Goal: Task Accomplishment & Management: Manage account settings

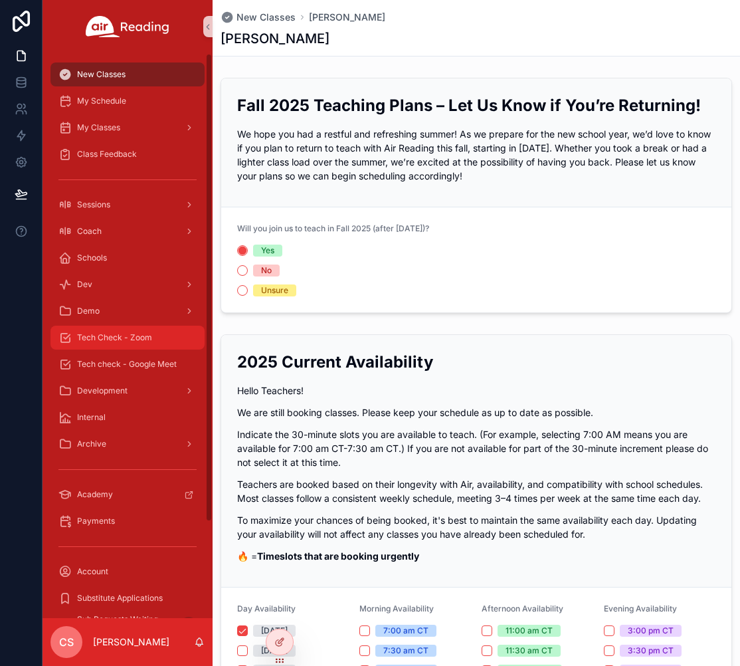
click at [150, 338] on span "Tech Check - Zoom" at bounding box center [114, 337] width 75 height 11
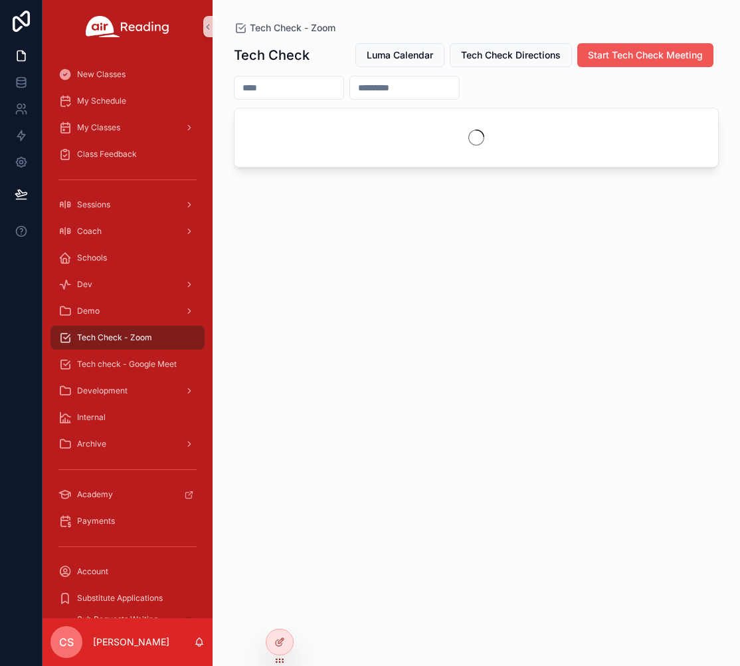
click at [635, 56] on span "Start Tech Check Meeting" at bounding box center [645, 55] width 115 height 13
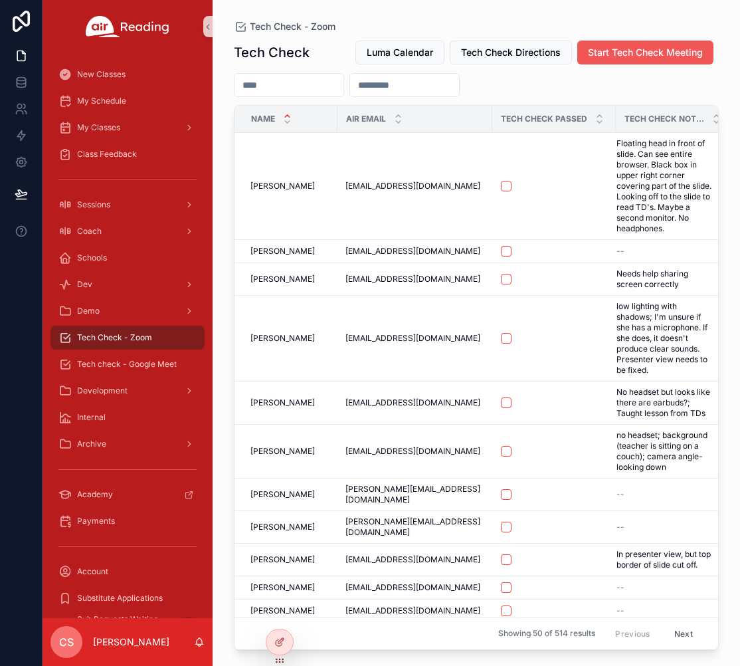
click at [614, 49] on span "Start Tech Check Meeting" at bounding box center [645, 52] width 115 height 13
click at [625, 54] on span "Start Tech Check Meeting" at bounding box center [645, 52] width 115 height 13
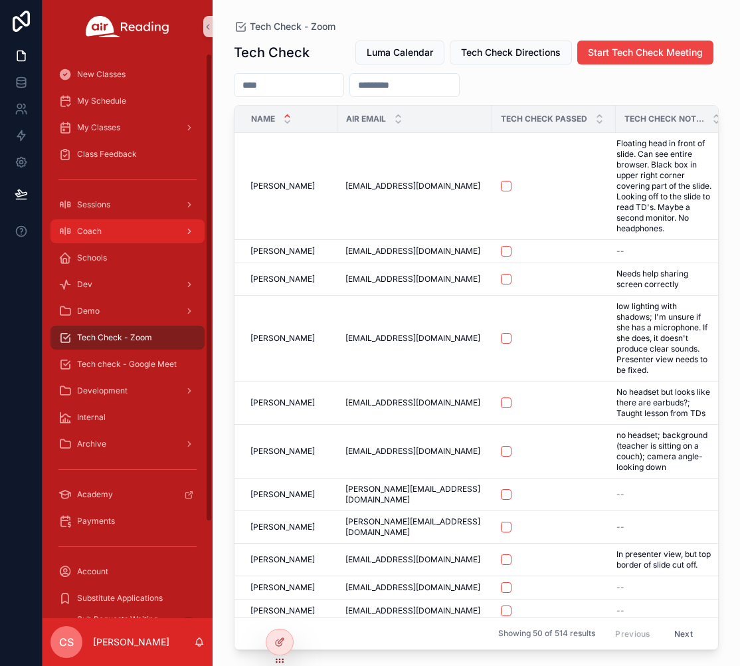
click at [90, 227] on span "Coach" at bounding box center [89, 231] width 25 height 11
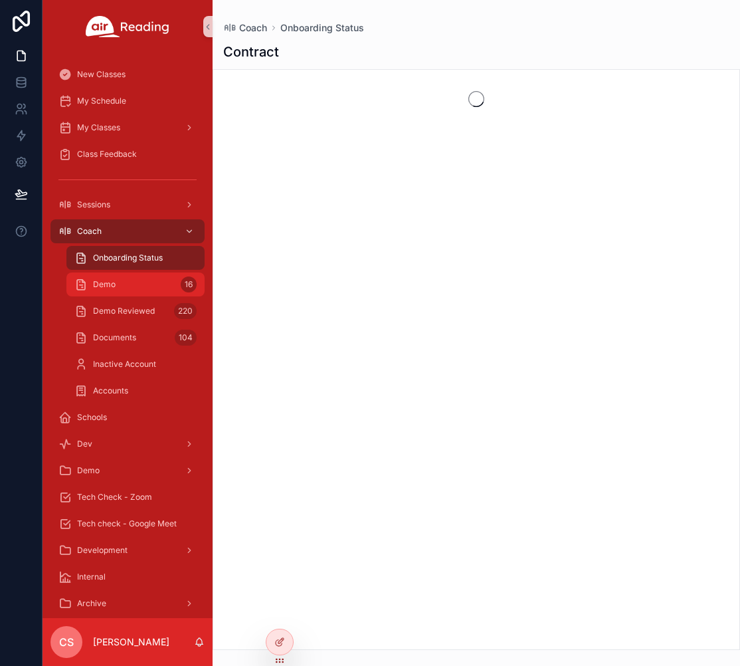
click at [122, 283] on div "Demo 16" at bounding box center [135, 284] width 122 height 21
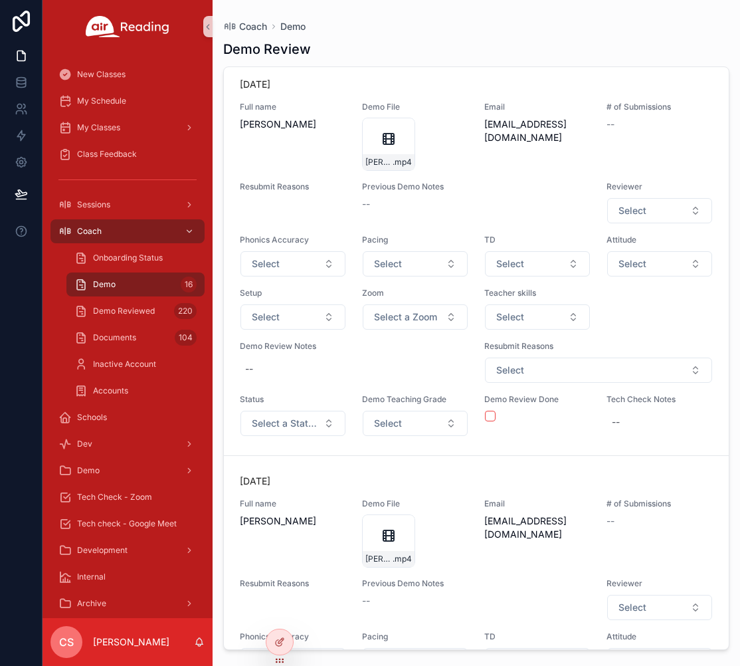
scroll to position [479, 0]
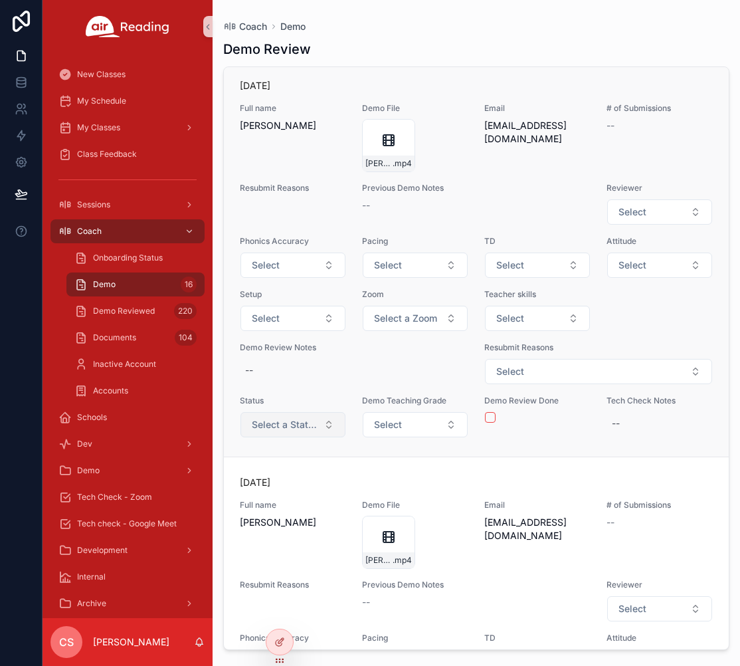
click at [284, 423] on span "Select a Status" at bounding box center [285, 424] width 66 height 13
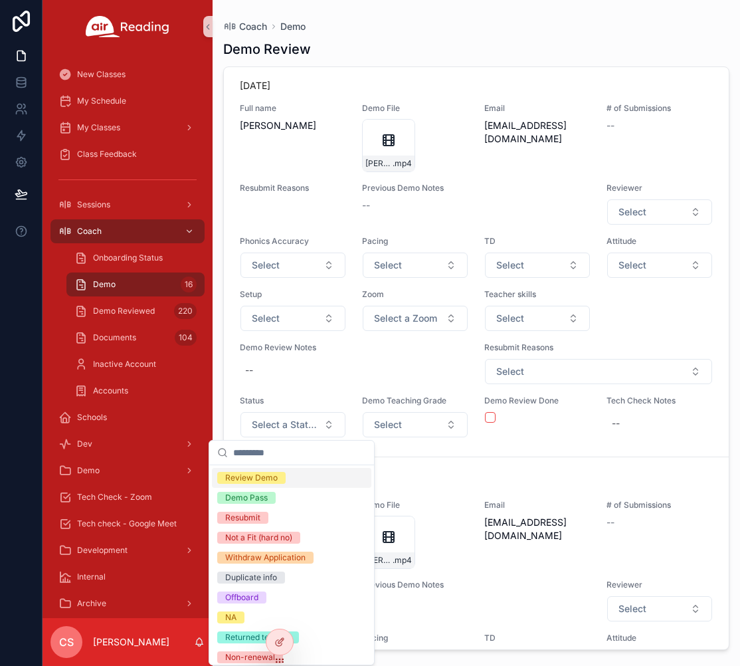
click at [287, 476] on div "Review Demo" at bounding box center [292, 478] width 160 height 20
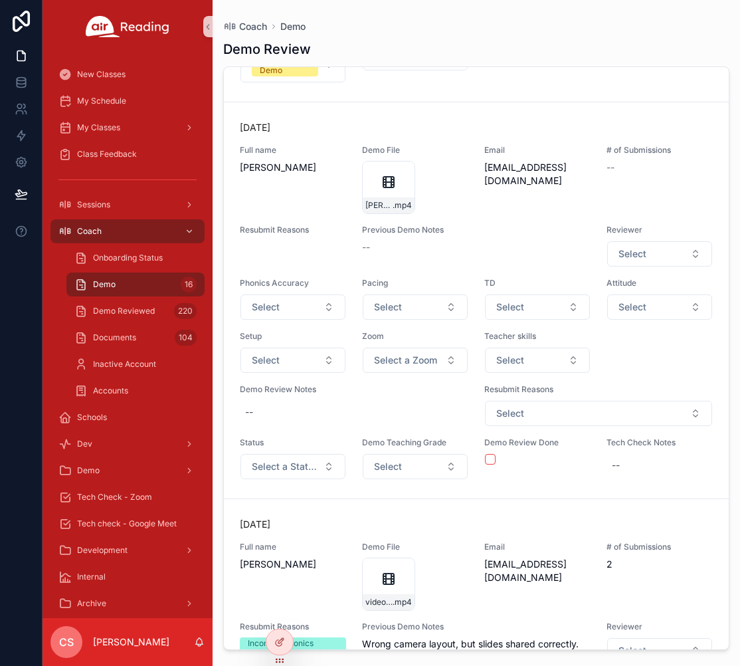
scroll to position [943, 0]
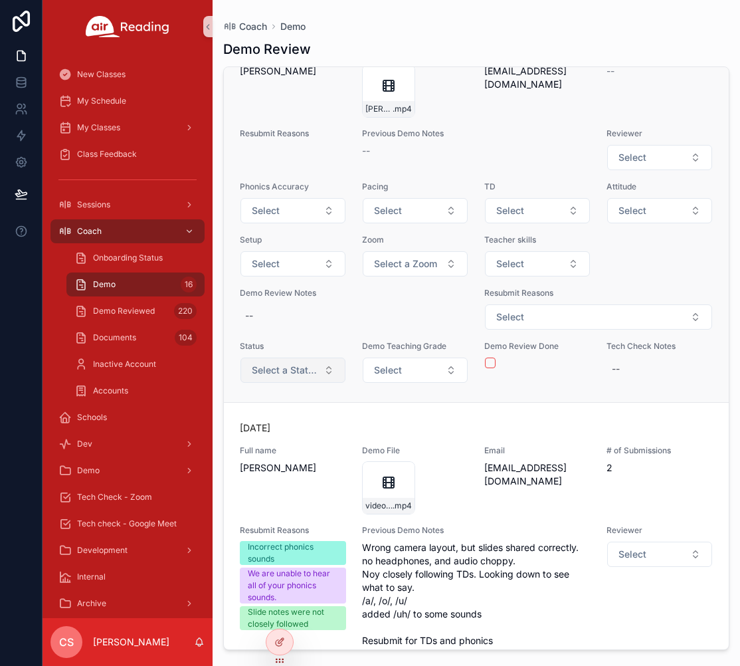
click at [284, 373] on span "Select a Status" at bounding box center [285, 370] width 66 height 13
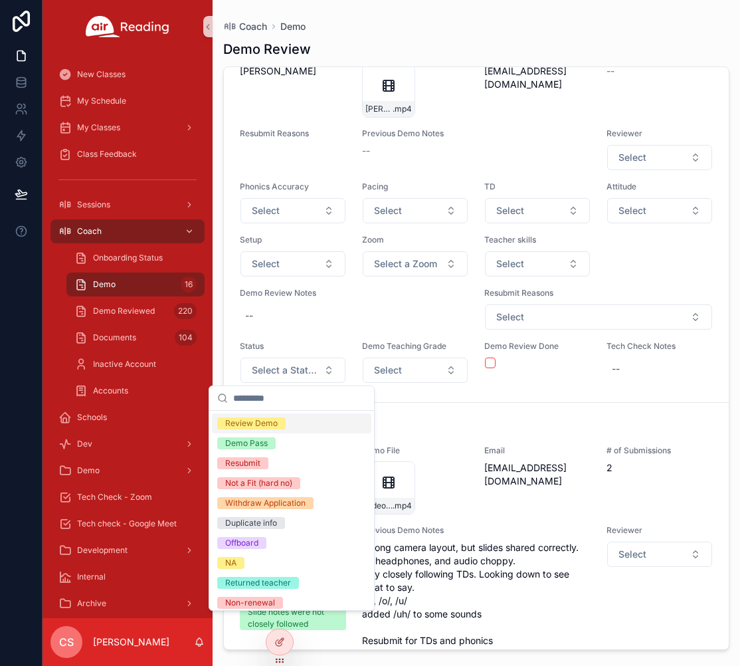
click at [282, 421] on span "Review Demo" at bounding box center [251, 423] width 68 height 12
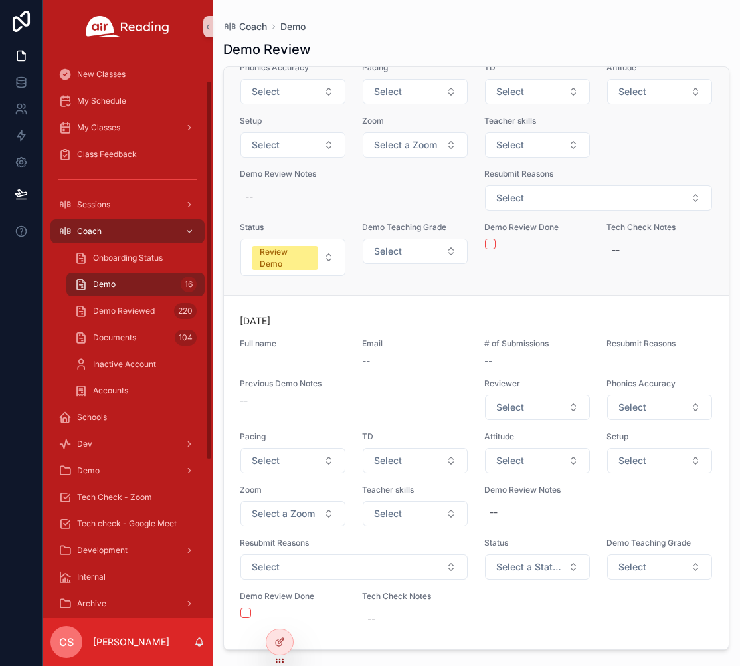
scroll to position [275, 0]
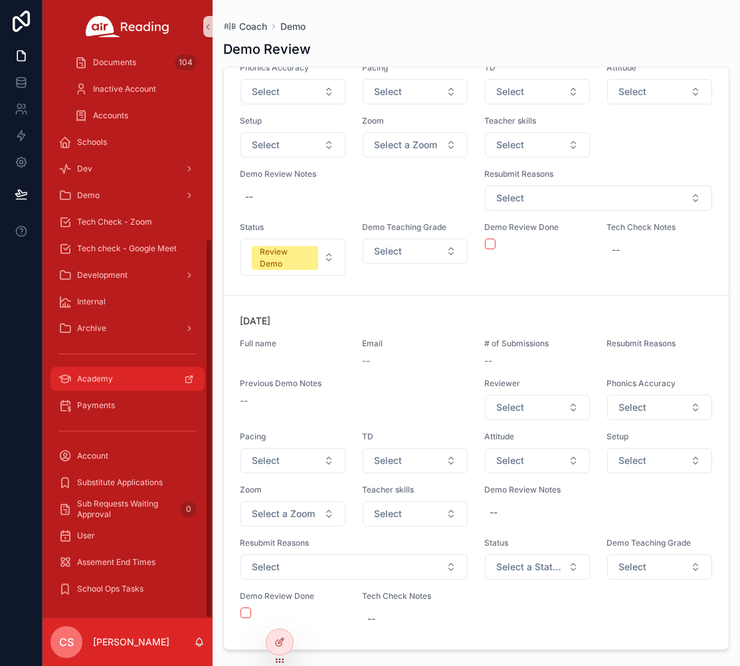
click at [120, 376] on div "Academy" at bounding box center [127, 378] width 138 height 21
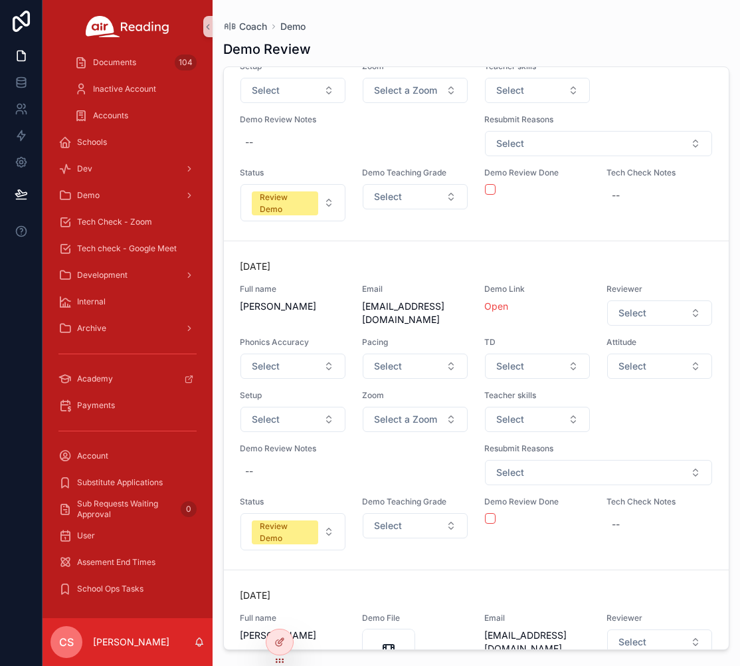
scroll to position [5475, 0]
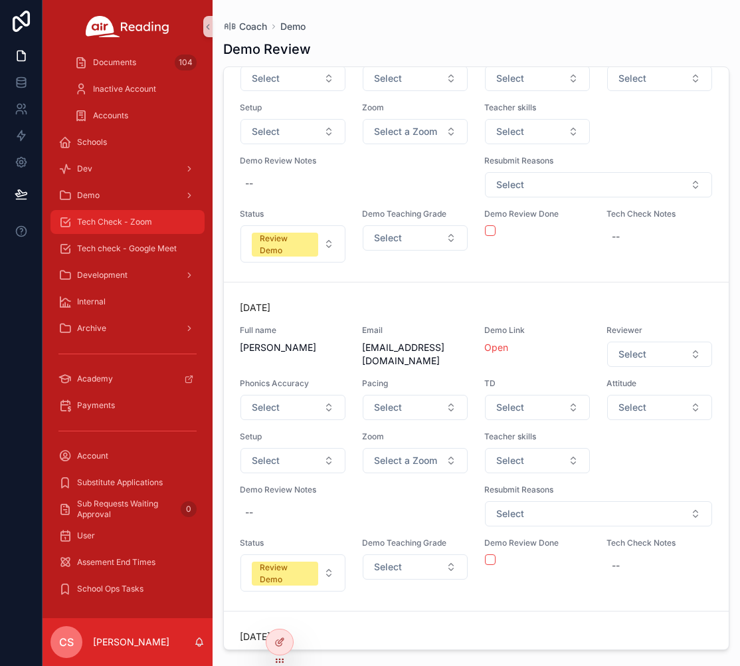
click at [94, 223] on span "Tech Check - Zoom" at bounding box center [114, 222] width 75 height 11
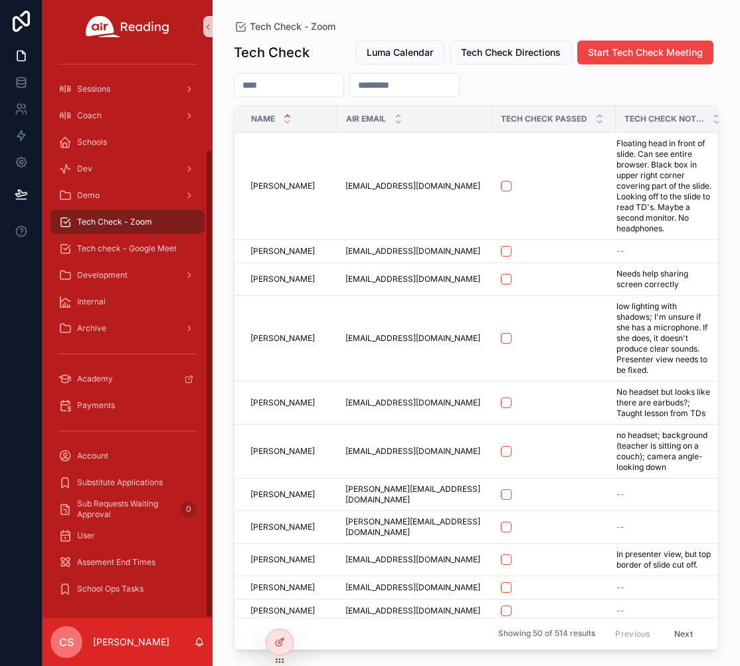
scroll to position [116, 0]
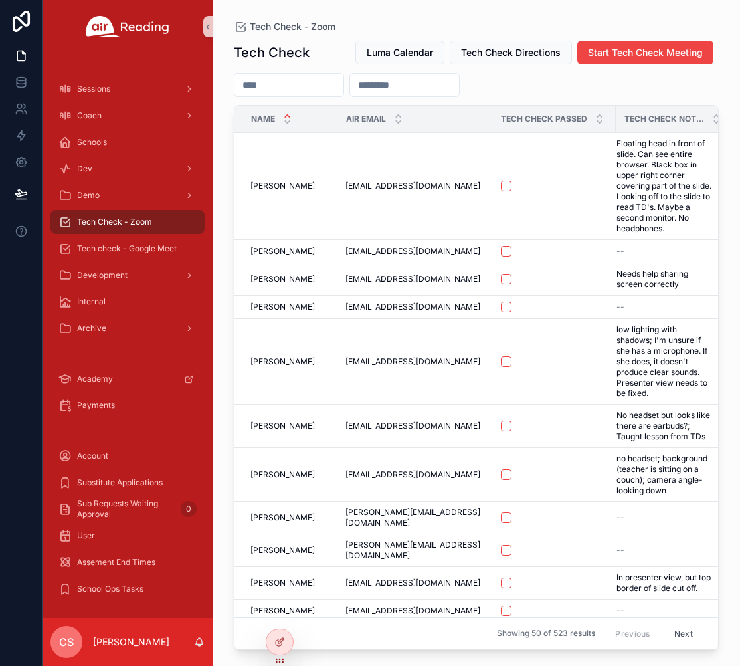
click at [286, 88] on input "scrollable content" at bounding box center [289, 85] width 109 height 19
paste input "**********"
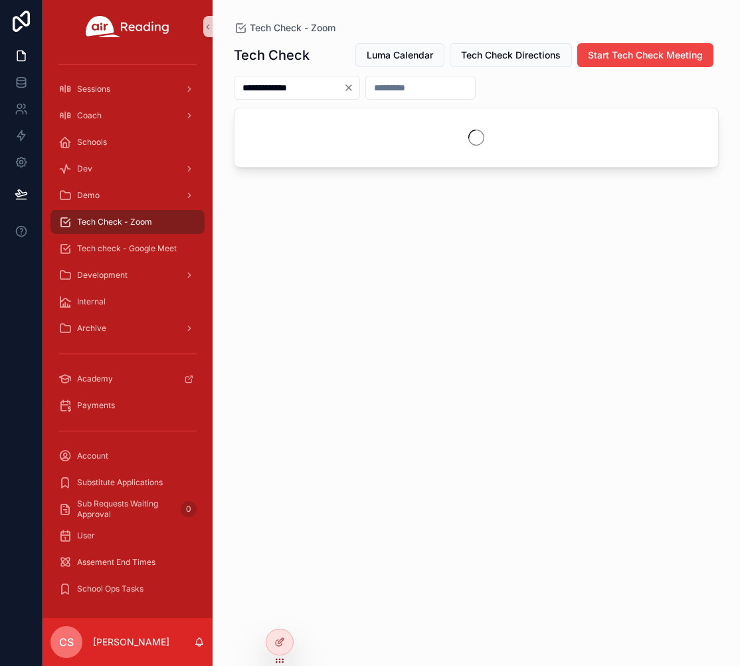
type input "**********"
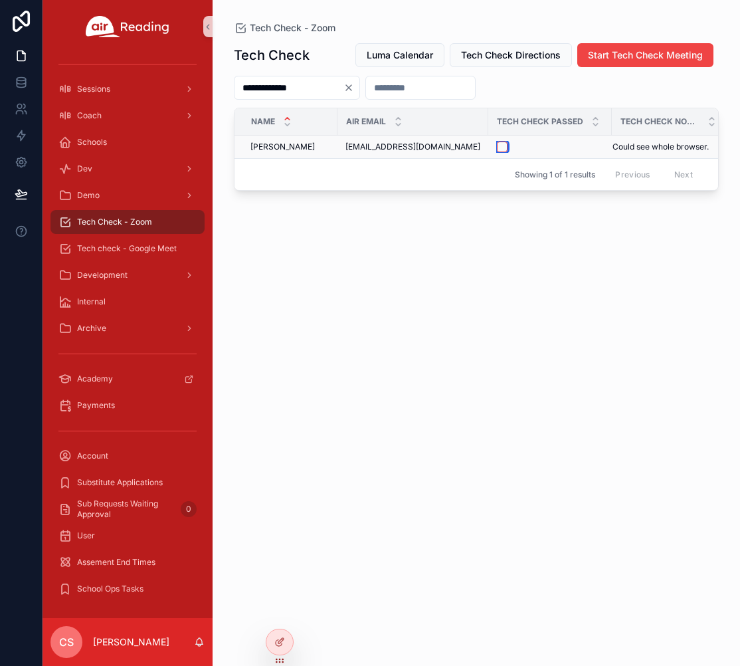
click at [499, 152] on button "scrollable content" at bounding box center [502, 147] width 11 height 11
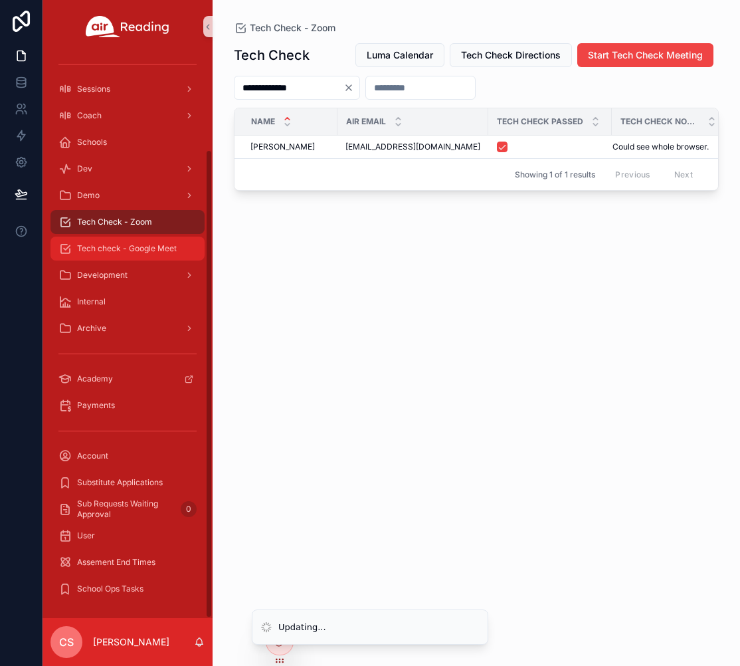
click at [150, 243] on span "Tech check - Google Meet" at bounding box center [127, 248] width 100 height 11
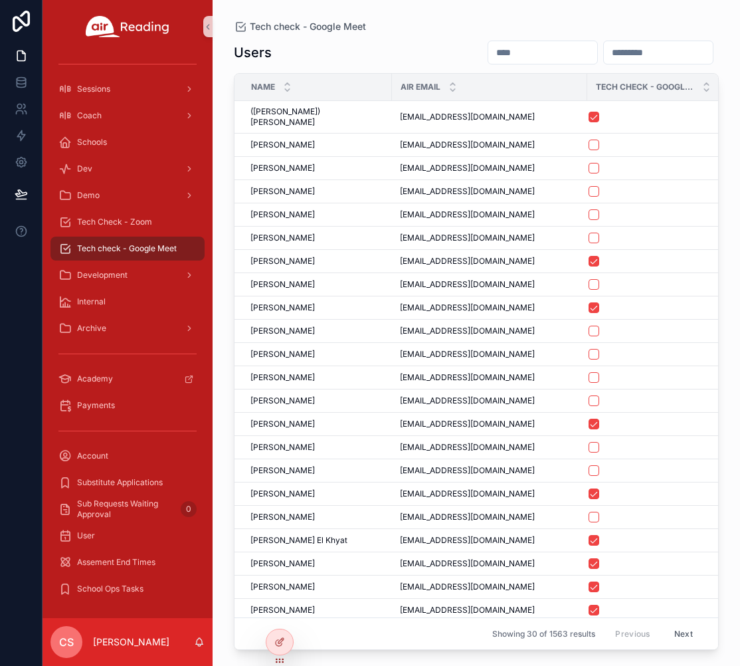
click at [489, 51] on input "scrollable content" at bounding box center [543, 52] width 109 height 19
paste input "**********"
type input "**********"
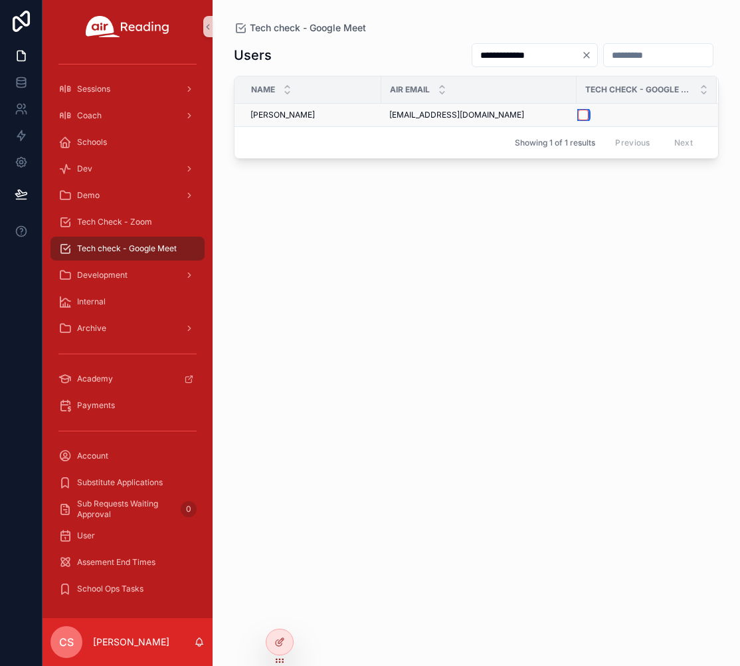
click at [580, 118] on button "scrollable content" at bounding box center [583, 115] width 11 height 11
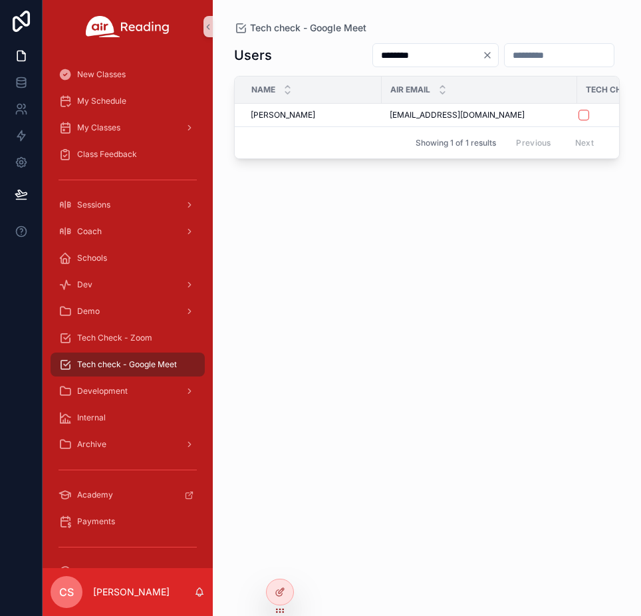
scroll to position [0, 92]
